Goal: Navigation & Orientation: Find specific page/section

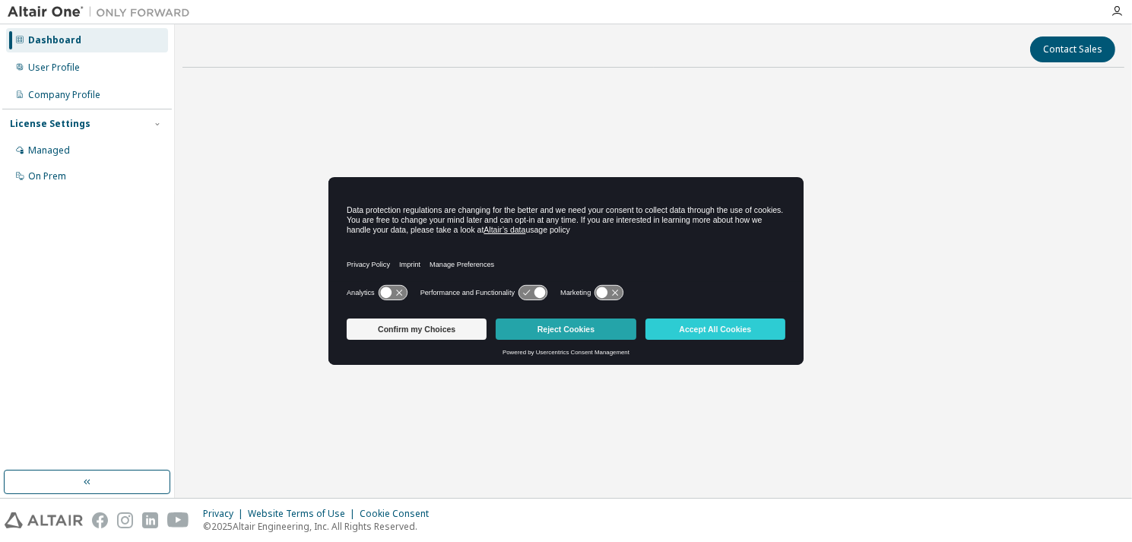
click at [569, 334] on button "Reject Cookies" at bounding box center [566, 329] width 140 height 21
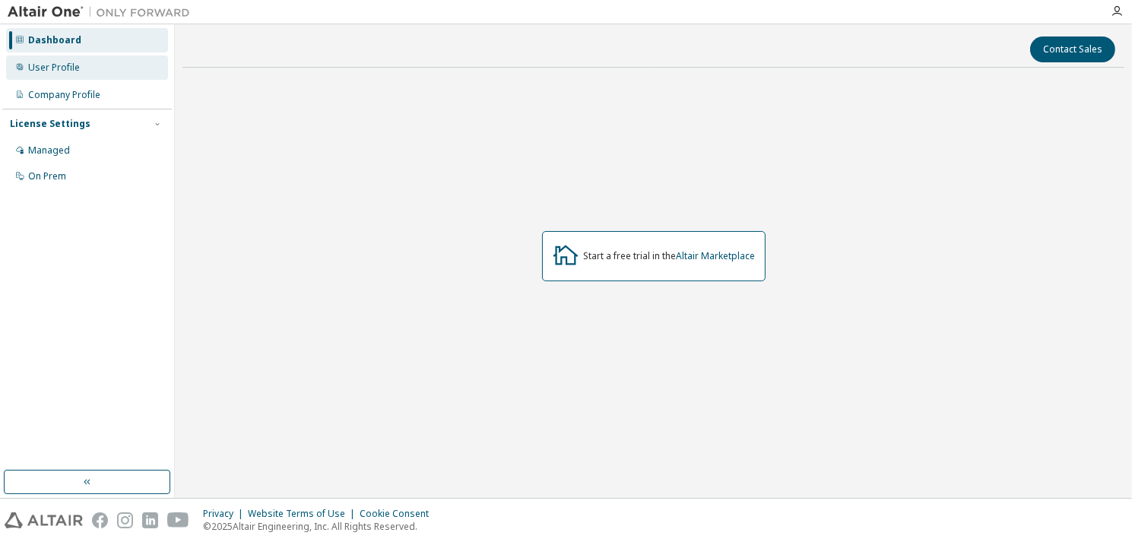
click at [76, 68] on div "User Profile" at bounding box center [54, 68] width 52 height 12
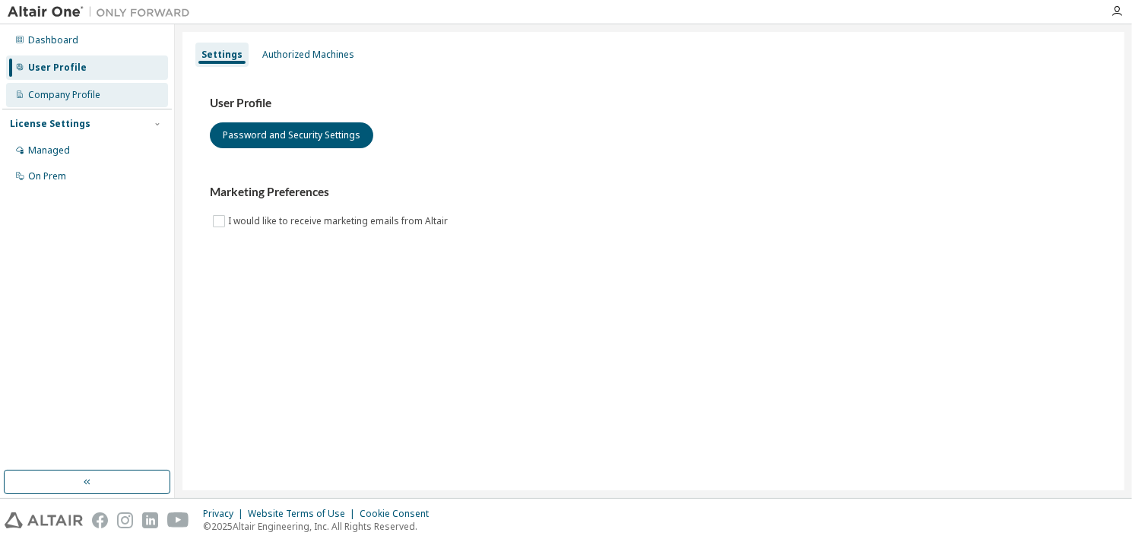
click at [97, 103] on div "Company Profile" at bounding box center [87, 95] width 162 height 24
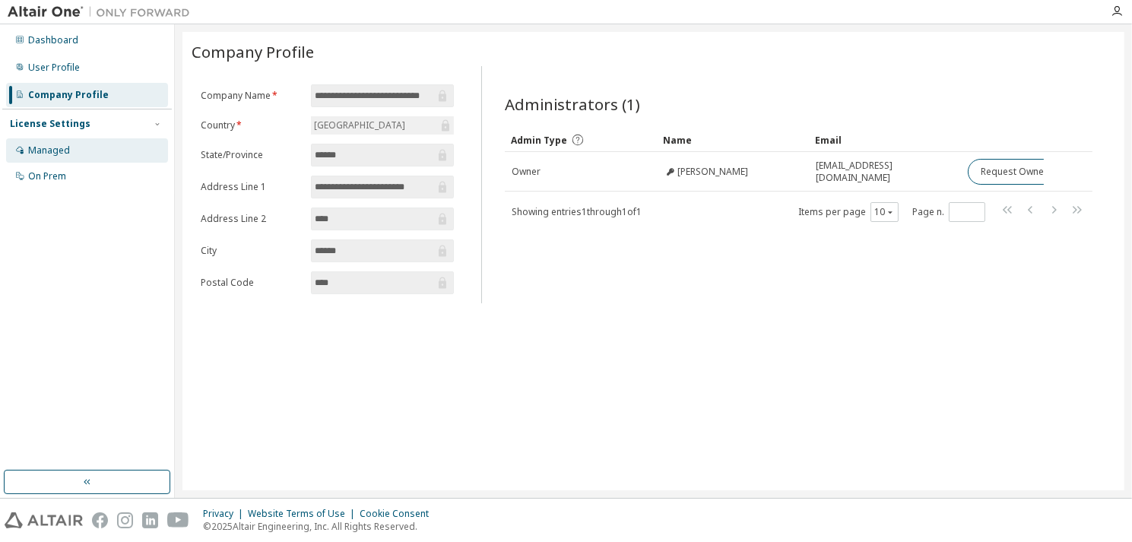
click at [85, 145] on div "Managed" at bounding box center [87, 150] width 162 height 24
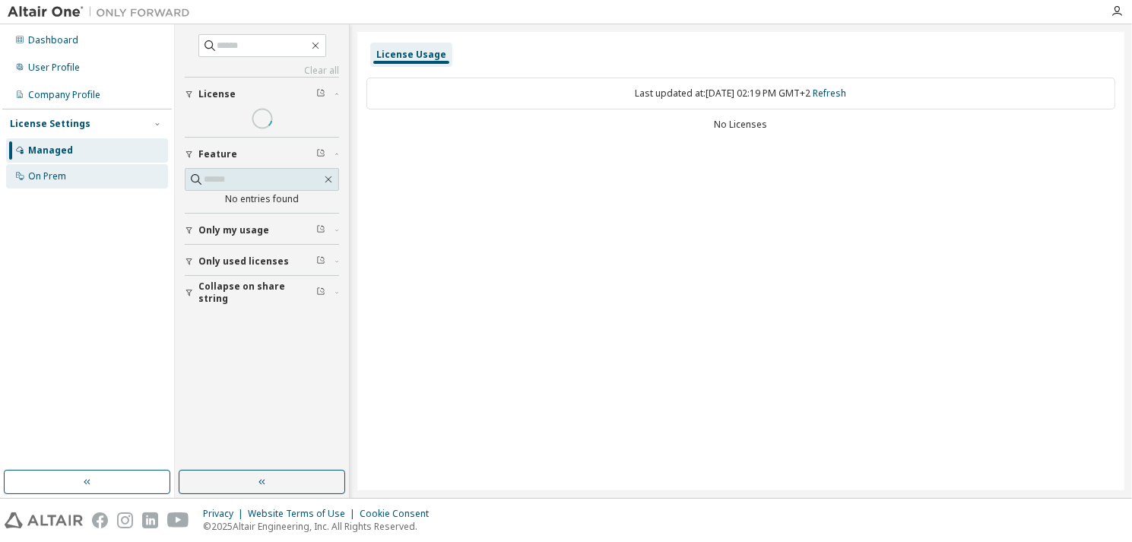
click at [86, 164] on div "On Prem" at bounding box center [87, 176] width 162 height 24
